Goal: Information Seeking & Learning: Stay updated

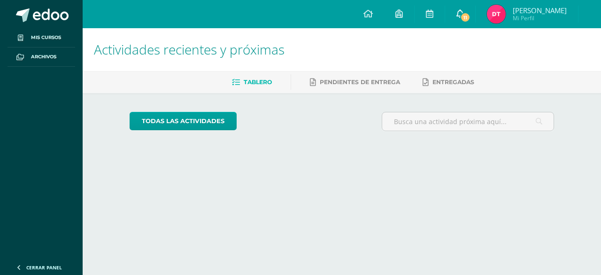
click at [459, 15] on icon at bounding box center [460, 13] width 8 height 8
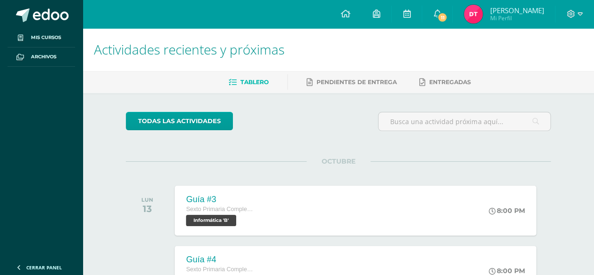
click at [508, 21] on span "Mi Perfil" at bounding box center [517, 18] width 54 height 8
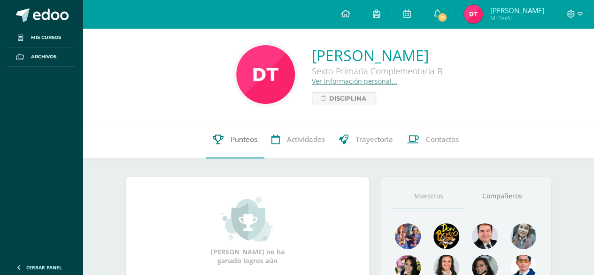
click at [235, 139] on span "Punteos" at bounding box center [243, 139] width 27 height 10
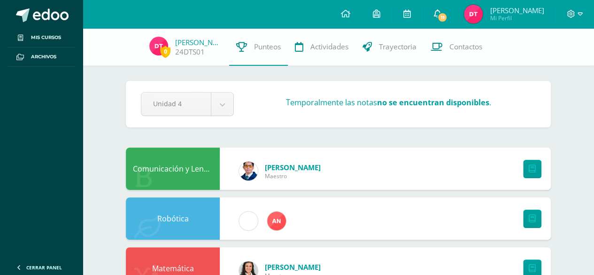
click at [442, 17] on span "11" at bounding box center [442, 17] width 10 height 10
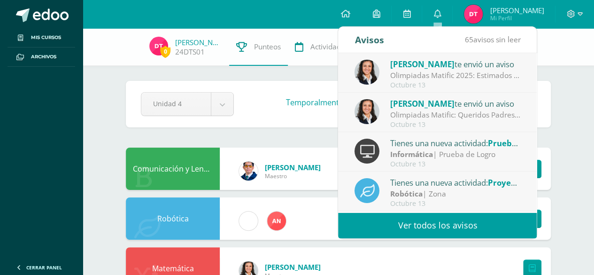
click at [469, 142] on div "Tienes una nueva actividad: Prueba de Logro" at bounding box center [455, 143] width 130 height 12
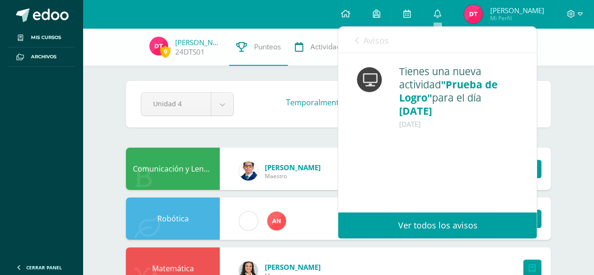
click at [370, 35] on span "Avisos" at bounding box center [375, 40] width 25 height 11
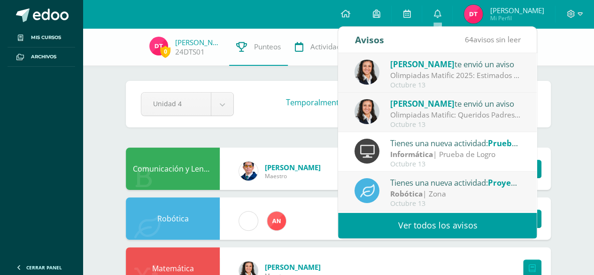
click at [453, 73] on div "Olimpiadas Matific 2025: Estimados Padres y alumnos Para las olimpiadas, no es …" at bounding box center [455, 75] width 130 height 11
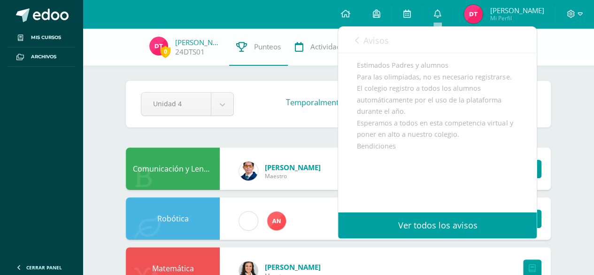
scroll to position [77, 0]
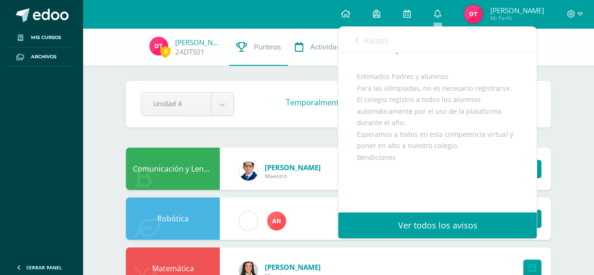
click at [356, 34] on link "Avisos" at bounding box center [371, 40] width 34 height 27
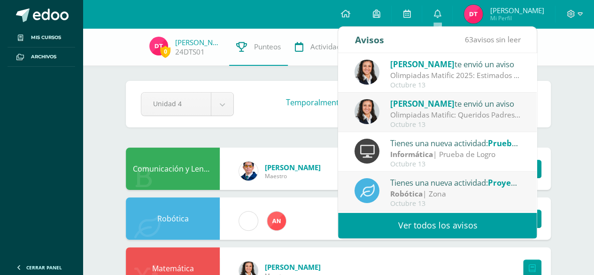
click at [432, 114] on div at bounding box center [455, 114] width 130 height 11
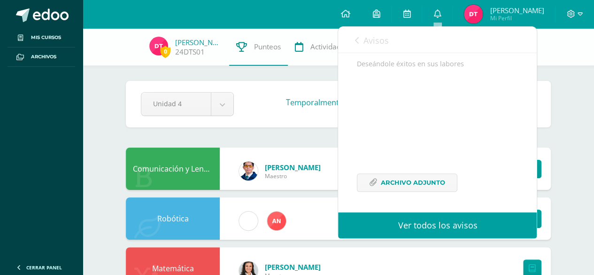
scroll to position [377, 0]
click at [433, 180] on span "Archivo Adjunto" at bounding box center [413, 182] width 64 height 17
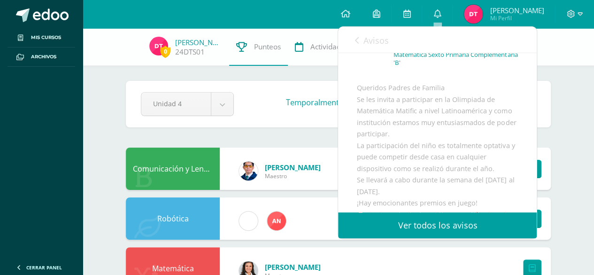
scroll to position [0, 0]
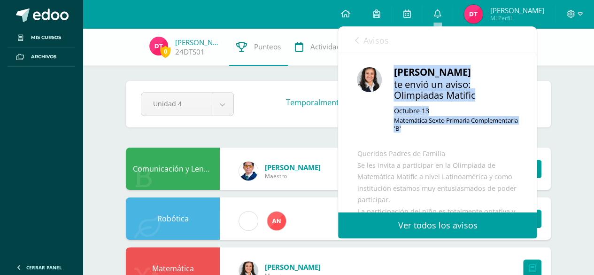
drag, startPoint x: 386, startPoint y: 69, endPoint x: 445, endPoint y: 130, distance: 85.0
click at [445, 130] on div "[PERSON_NAME] te envió un aviso: Olimpiadas Matific [DATE] Matemática Sexto Pri…" at bounding box center [454, 103] width 128 height 76
copy div "[PERSON_NAME] te envió un aviso: Olimpiadas Matific [DATE] Matemática Sexto Pri…"
click at [453, 127] on p "Matemática Sexto Primaria Complementaria 'B'" at bounding box center [455, 124] width 124 height 16
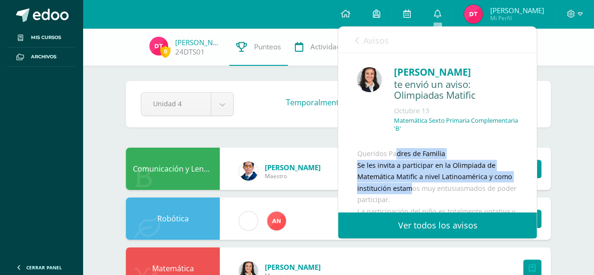
drag, startPoint x: 360, startPoint y: 162, endPoint x: 407, endPoint y: 205, distance: 64.5
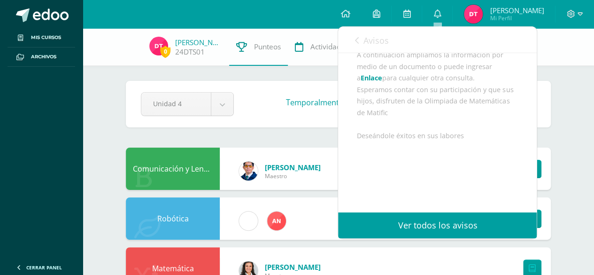
scroll to position [346, 0]
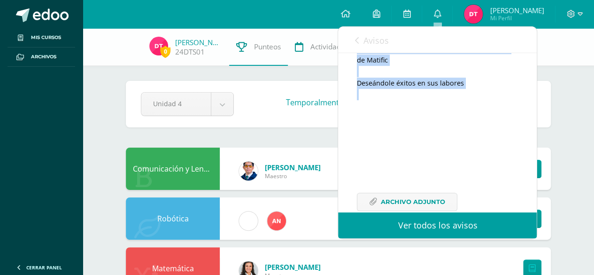
drag, startPoint x: 354, startPoint y: 162, endPoint x: 462, endPoint y: 100, distance: 124.1
copy div "Queridos Padres de Familia Se les invita a participar en la Olimpiada de Matemá…"
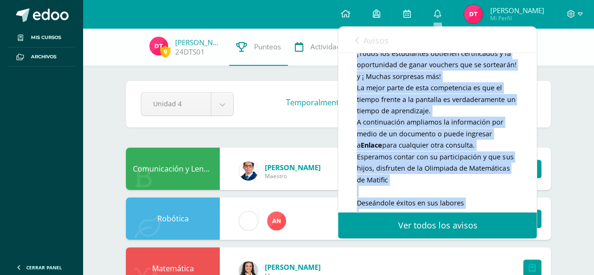
scroll to position [227, 0]
click at [485, 85] on div "Queridos Padres de Familia Se les invita a participar en la Olimpiada de Matemá…" at bounding box center [437, 131] width 161 height 421
click at [505, 166] on div "Queridos Padres de Familia Se les invita a participar en la Olimpiada de Matemá…" at bounding box center [437, 131] width 161 height 421
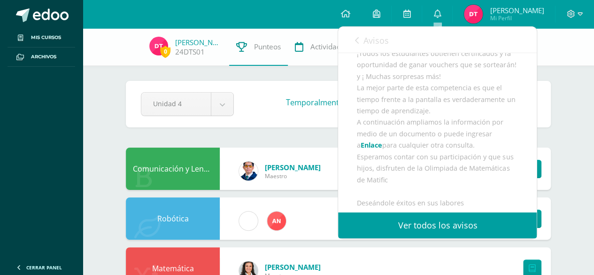
click at [373, 149] on link "Enlace" at bounding box center [372, 144] width 22 height 9
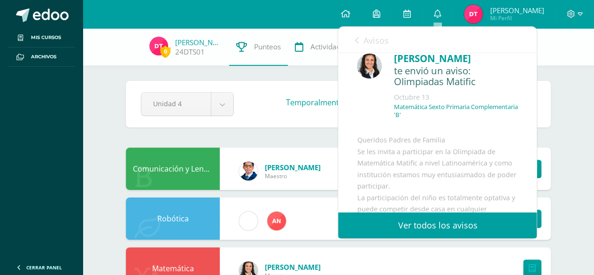
scroll to position [0, 0]
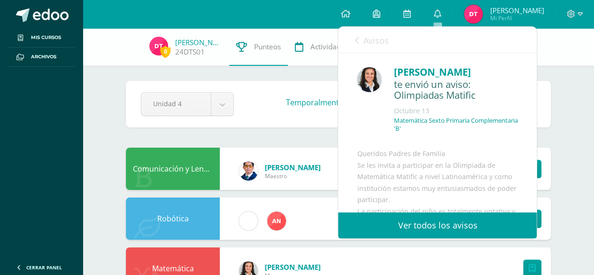
click at [356, 37] on icon at bounding box center [356, 41] width 4 height 8
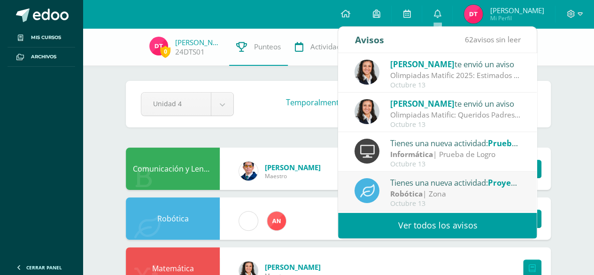
click at [455, 67] on div "[PERSON_NAME] te envió un aviso" at bounding box center [455, 64] width 130 height 12
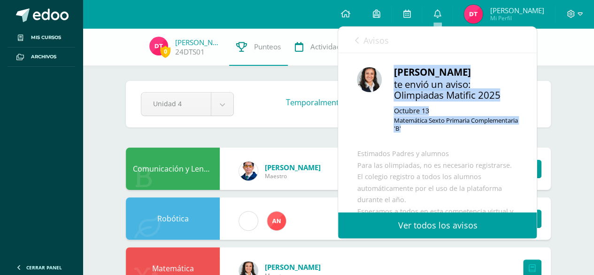
drag, startPoint x: 386, startPoint y: 69, endPoint x: 444, endPoint y: 129, distance: 83.3
click at [444, 129] on div "[PERSON_NAME] te envió un aviso: Olimpiadas Matific 2025 [DATE] Matemática Sext…" at bounding box center [454, 103] width 128 height 76
copy div "[PERSON_NAME] te envió un aviso: Olimpiadas Matific 2025 [DATE] Matemática Sext…"
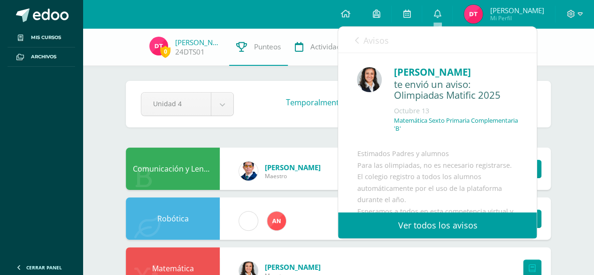
click at [370, 158] on div "Estimados Padres y alumnos Para las olimpiadas, no es necesario registrarse. El…" at bounding box center [437, 228] width 161 height 161
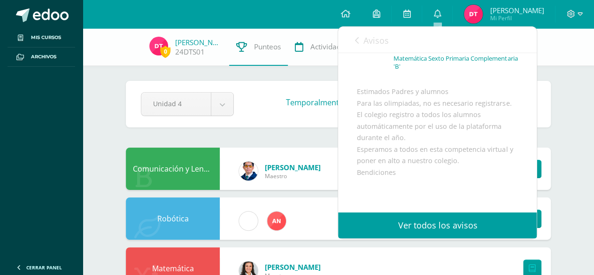
scroll to position [129, 0]
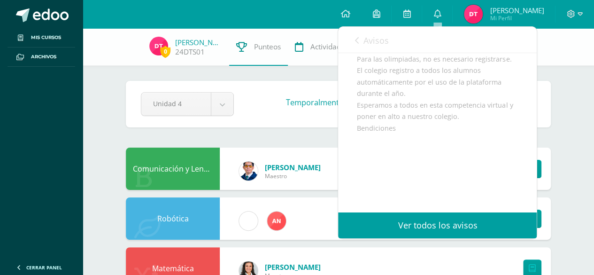
drag, startPoint x: 356, startPoint y: 161, endPoint x: 455, endPoint y: 131, distance: 103.6
click at [455, 131] on div "[PERSON_NAME] te envió un aviso: Olimpiadas Matific 2025 [DATE] Matemática Sext…" at bounding box center [437, 79] width 199 height 265
copy div "Estimados Padres y alumnos Para las olimpiadas, no es necesario registrarse. El…"
